Goal: Register for event/course

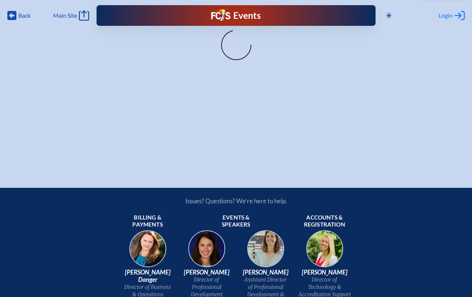
click at [449, 16] on span "Login" at bounding box center [446, 15] width 14 height 7
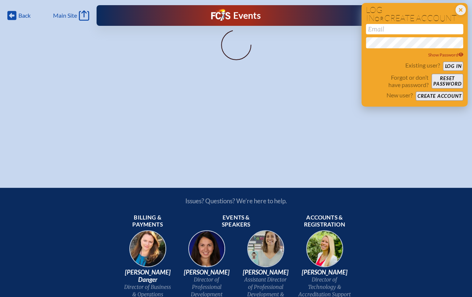
click at [436, 27] on input "email" at bounding box center [414, 29] width 97 height 10
type input "[EMAIL_ADDRESS][DOMAIN_NAME]"
click at [457, 66] on button "Log in" at bounding box center [453, 66] width 20 height 9
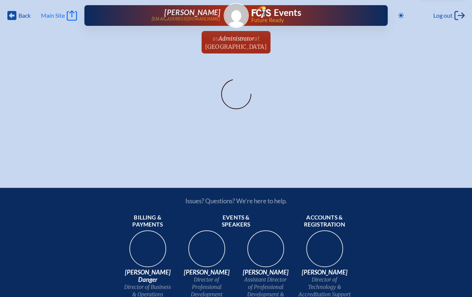
click at [46, 10] on link "Main Site Main Site" at bounding box center [59, 15] width 36 height 10
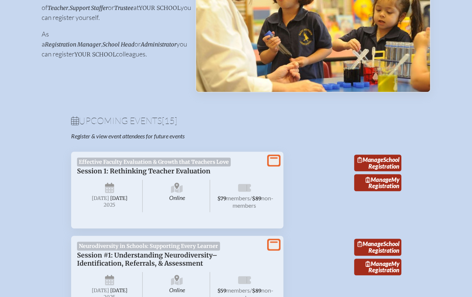
scroll to position [147, 0]
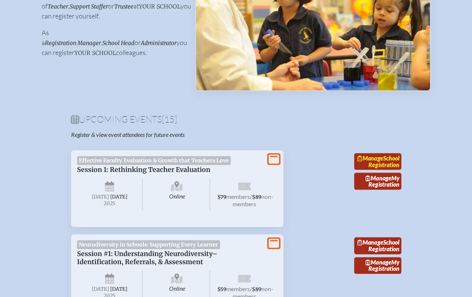
click at [390, 170] on link "Manage School Registration" at bounding box center [377, 161] width 47 height 17
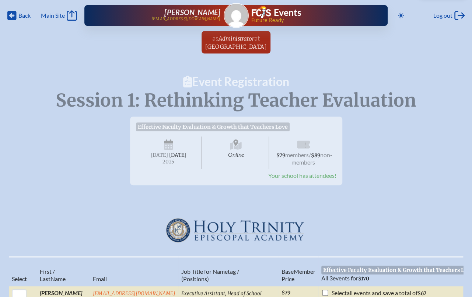
click at [310, 179] on span "Your school has attendees!" at bounding box center [302, 175] width 68 height 7
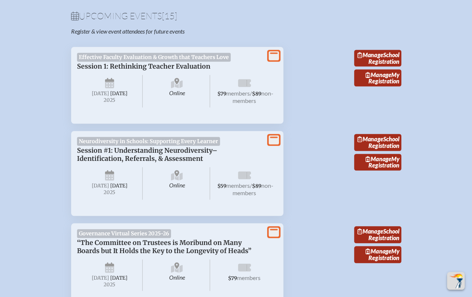
scroll to position [258, 0]
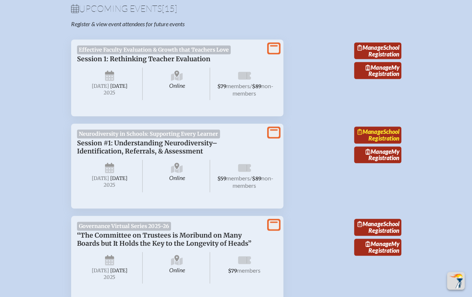
click at [374, 143] on link "Manage School Registration" at bounding box center [377, 134] width 47 height 17
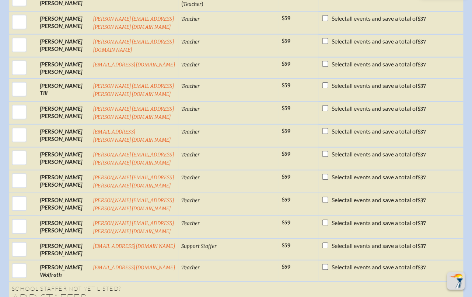
scroll to position [3796, 0]
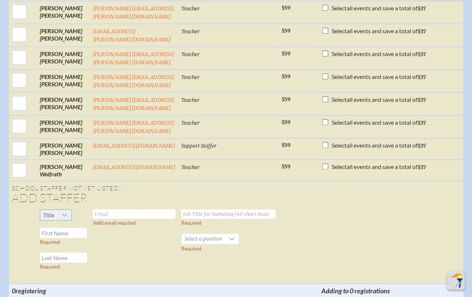
click at [62, 212] on icon at bounding box center [65, 215] width 6 height 6
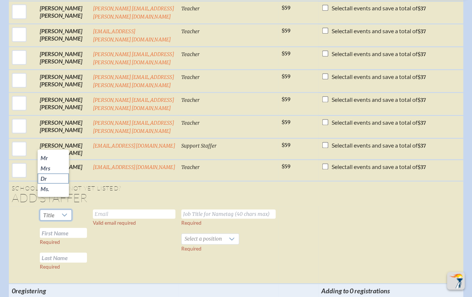
drag, startPoint x: 55, startPoint y: 178, endPoint x: 57, endPoint y: 174, distance: 4.0
click at [55, 178] on li "Dr" at bounding box center [53, 178] width 31 height 10
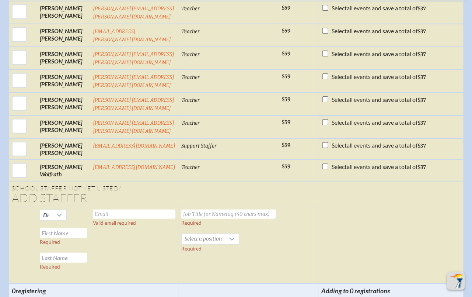
click at [115, 209] on input "text" at bounding box center [134, 213] width 83 height 9
type input "wnastasi@htes.org"
type input "Teacher"
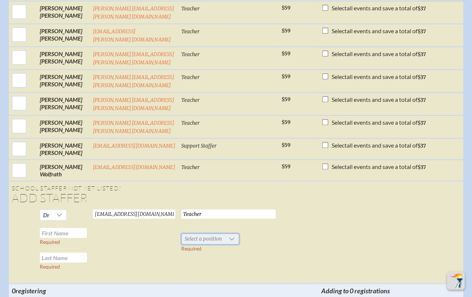
click at [218, 234] on span "Select a position" at bounding box center [203, 239] width 43 height 10
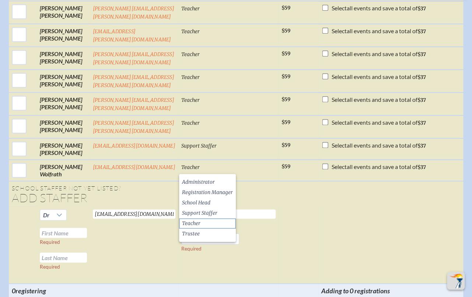
click at [212, 224] on li "Teacher" at bounding box center [207, 223] width 57 height 10
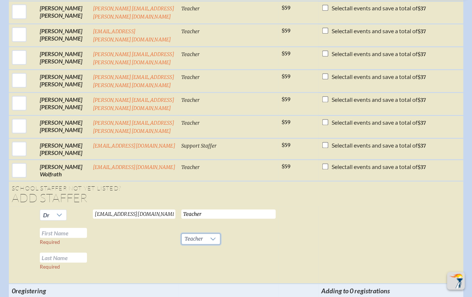
click at [71, 228] on input "text" at bounding box center [63, 233] width 47 height 10
type input "Wendy"
type input "Nastasi"
click at [186, 209] on input "Teacher" at bounding box center [228, 213] width 94 height 9
drag, startPoint x: 203, startPoint y: 142, endPoint x: 173, endPoint y: 141, distance: 29.5
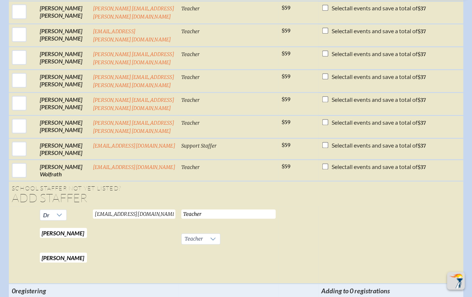
click at [173, 206] on tr "Dr Wendy Required Nastasi Required wnastasi@htes.org Valid email required Teach…" at bounding box center [313, 244] width 609 height 77
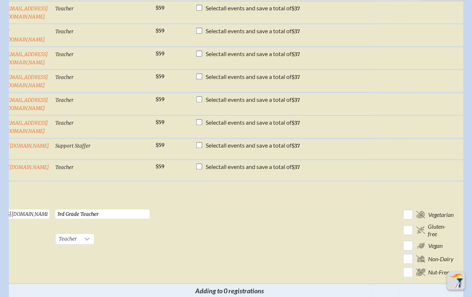
scroll to position [0, 138]
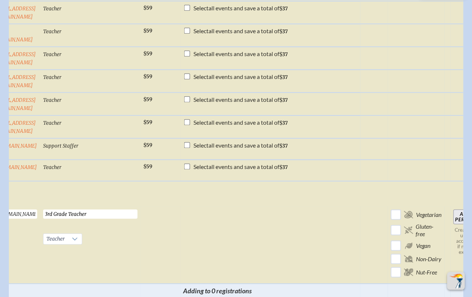
type input "3rd Grade Teacher"
click at [453, 209] on input "Add Person" at bounding box center [465, 216] width 24 height 15
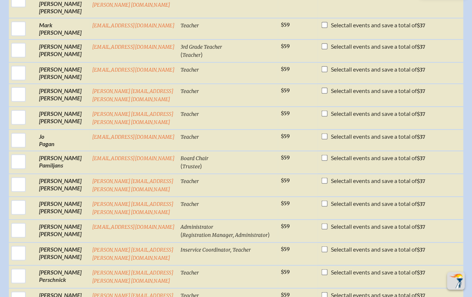
scroll to position [2876, 0]
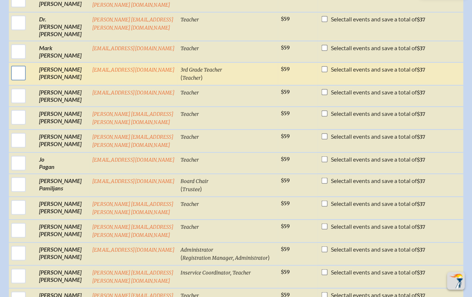
click at [19, 64] on input "checkbox" at bounding box center [18, 73] width 18 height 18
checkbox input "true"
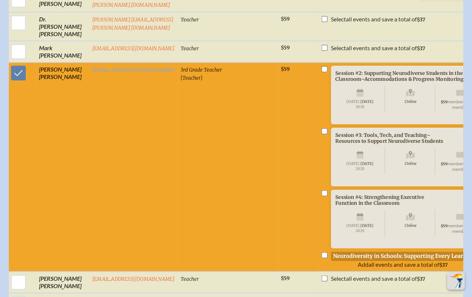
click at [321, 66] on input "checkbox" at bounding box center [324, 69] width 6 height 6
checkbox input "true"
click at [321, 128] on input "checkbox" at bounding box center [324, 131] width 6 height 6
checkbox input "true"
click at [321, 190] on input "checkbox" at bounding box center [324, 193] width 6 height 6
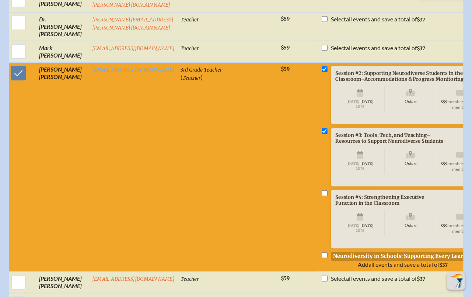
checkbox input "true"
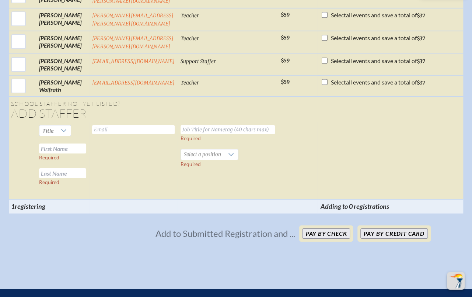
scroll to position [4092, 0]
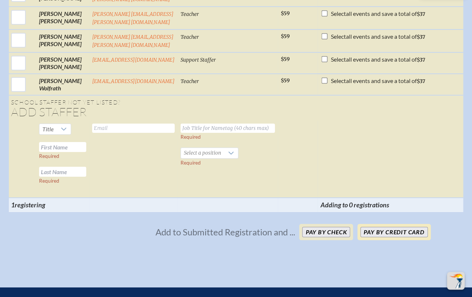
click at [387, 227] on button "Pay by Credit Card" at bounding box center [393, 232] width 67 height 10
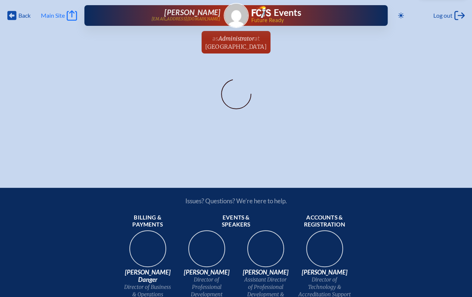
click at [72, 17] on icon "Main Site" at bounding box center [72, 15] width 10 height 10
